Goal: Task Accomplishment & Management: Manage account settings

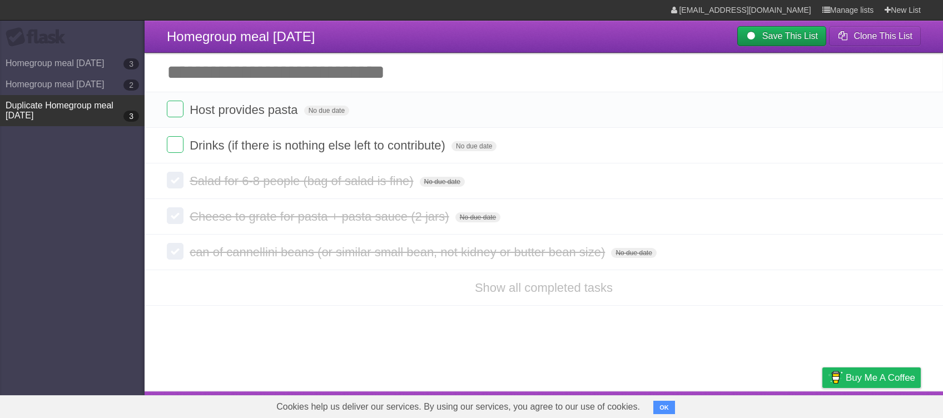
click at [91, 110] on link "Duplicate Homegroup meal [DATE] 3" at bounding box center [72, 110] width 145 height 31
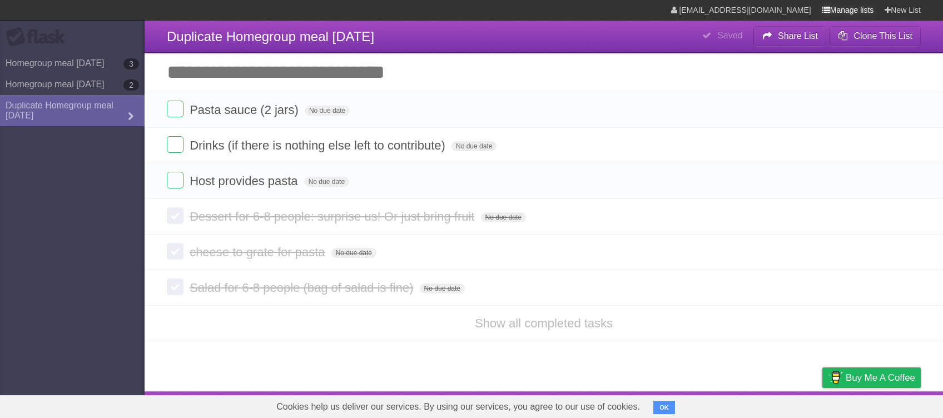
click at [851, 4] on link "Manage lists" at bounding box center [848, 10] width 52 height 20
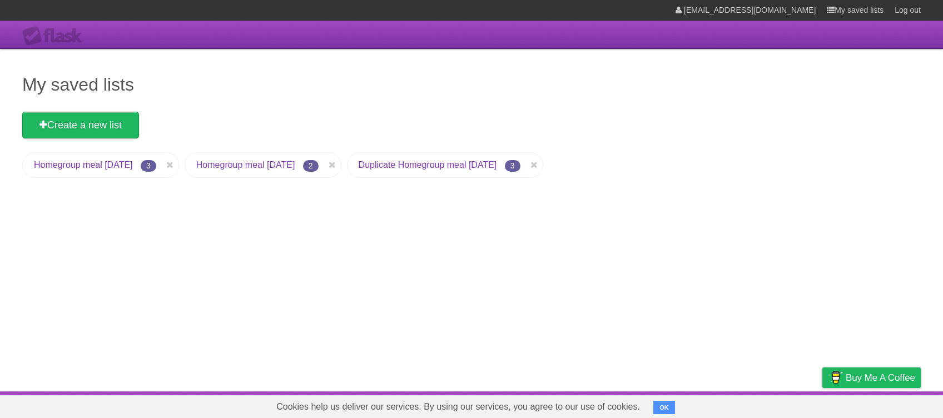
click at [457, 163] on link "Duplicate Homegroup meal [DATE]" at bounding box center [428, 164] width 138 height 9
